Goal: Transaction & Acquisition: Purchase product/service

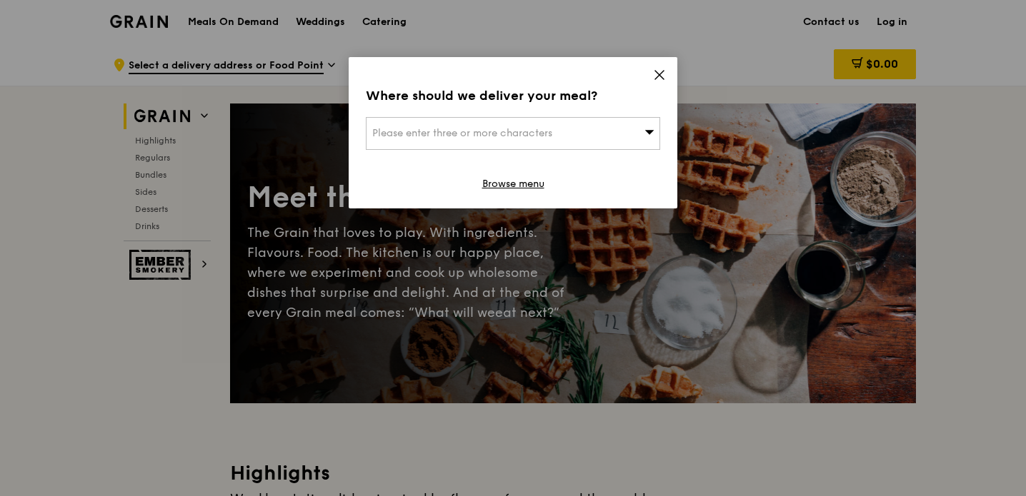
click at [653, 74] on icon at bounding box center [659, 75] width 13 height 13
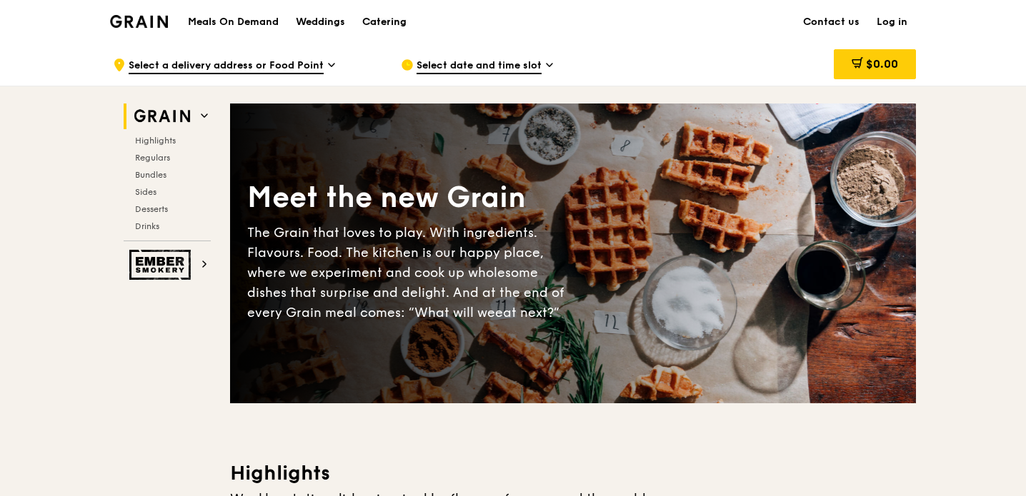
click at [401, 26] on div "Catering" at bounding box center [384, 22] width 44 height 43
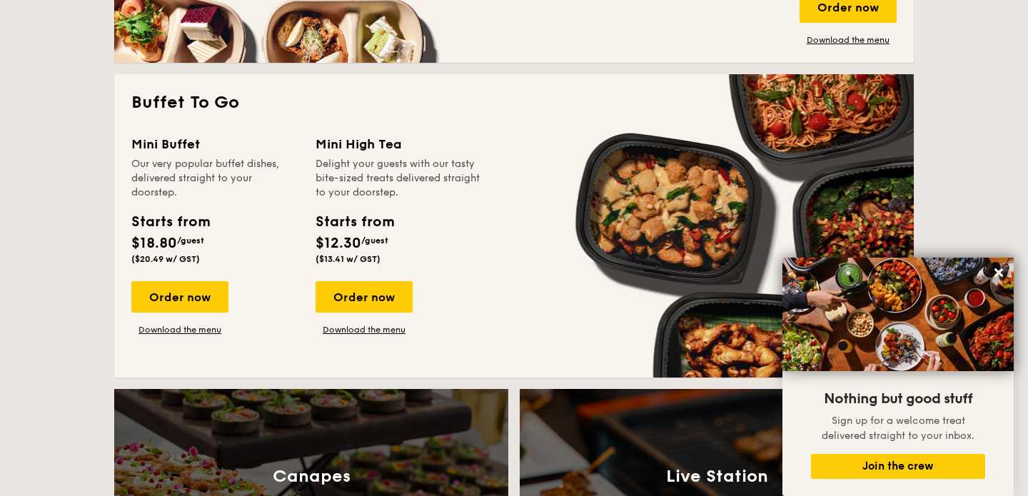
scroll to position [1208, 0]
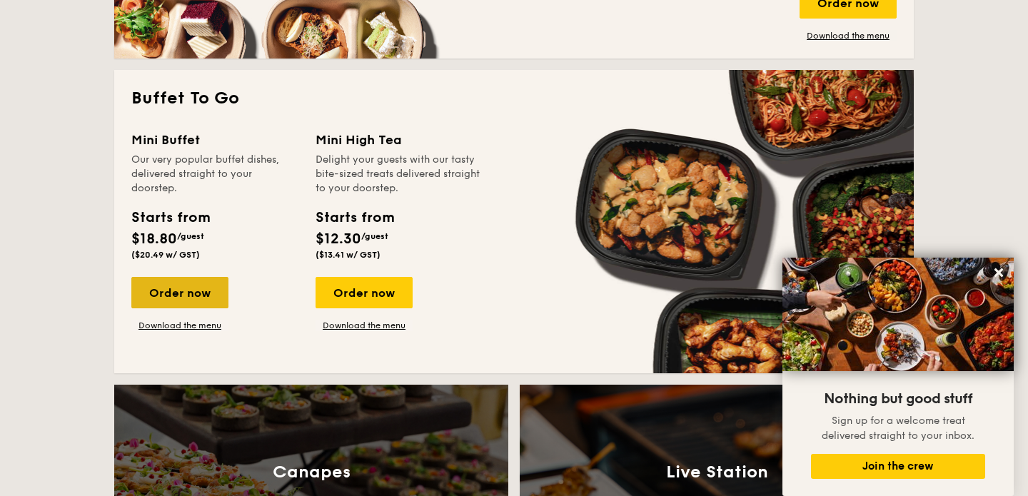
click at [171, 304] on div "Order now" at bounding box center [179, 292] width 97 height 31
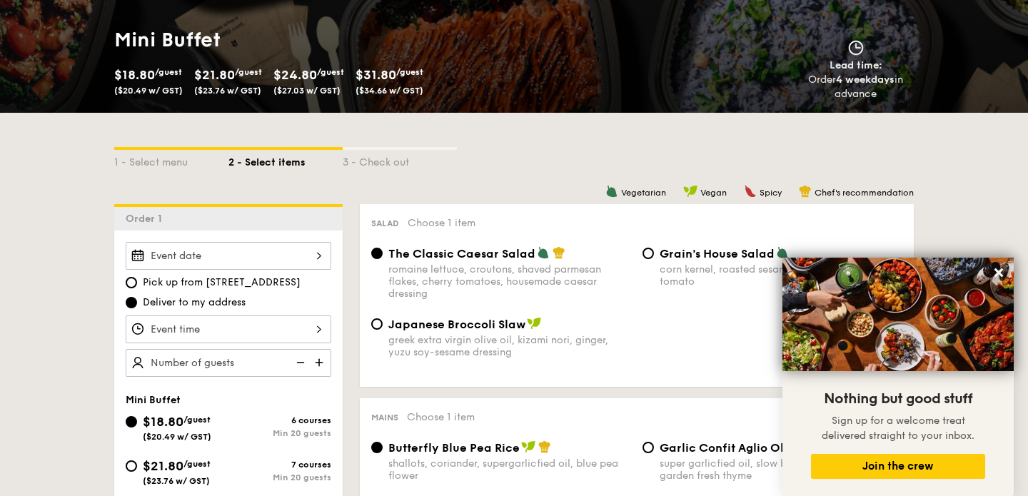
scroll to position [280, 0]
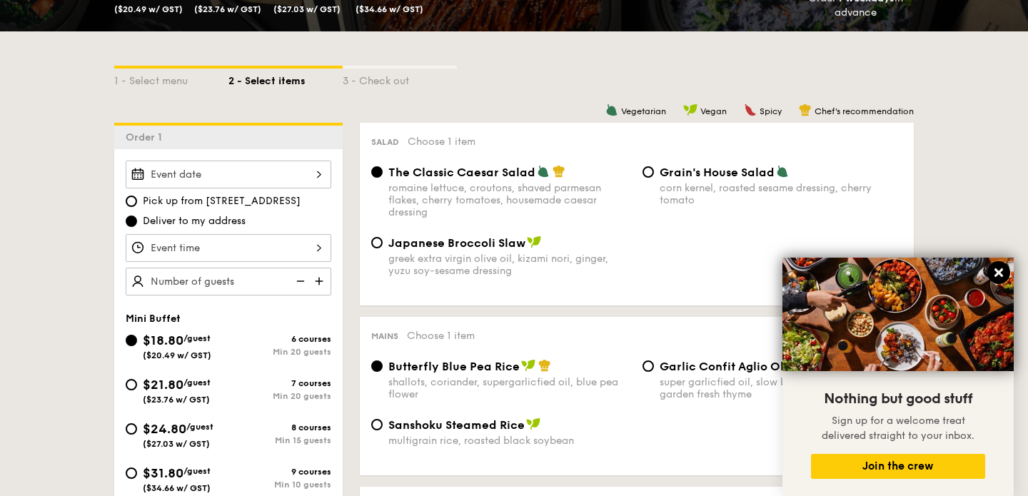
click at [1002, 275] on icon at bounding box center [999, 273] width 9 height 9
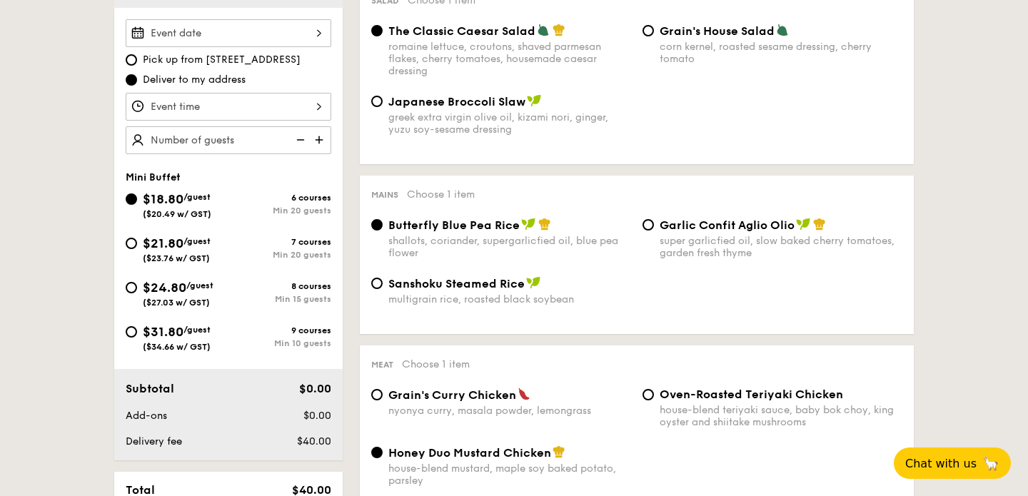
scroll to position [453, 0]
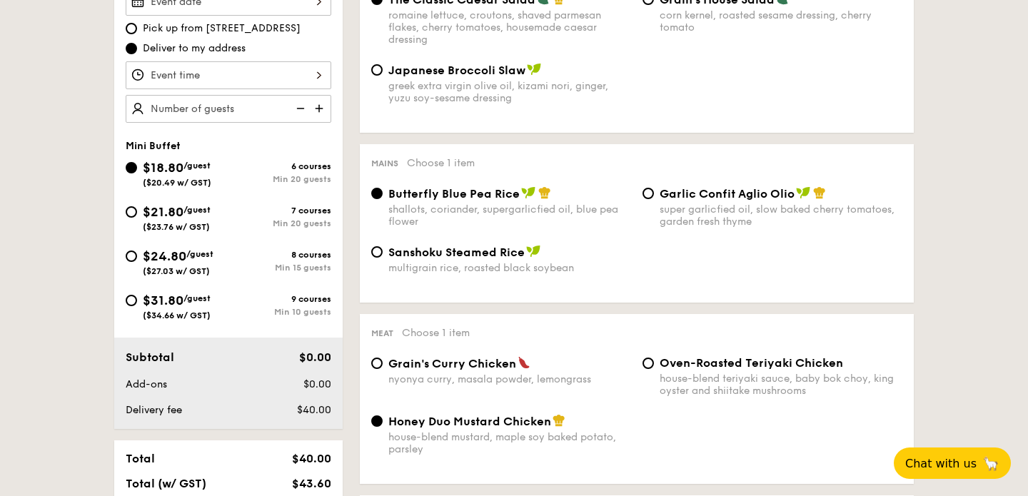
click at [163, 220] on div "$21.80 /guest ($23.76 w/ GST)" at bounding box center [177, 217] width 68 height 30
click at [137, 218] on input "$21.80 /guest ($23.76 w/ GST) 7 courses Min 20 guests" at bounding box center [131, 211] width 11 height 11
radio input "true"
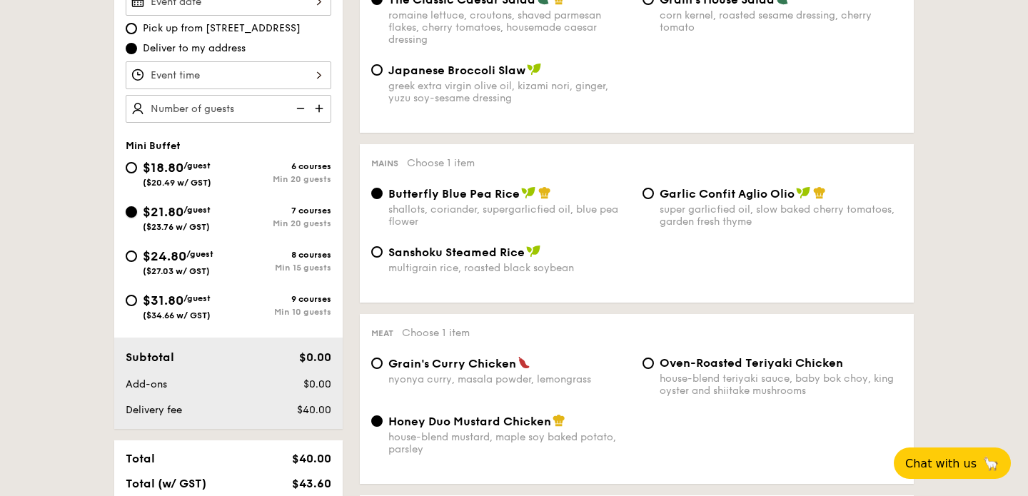
radio input "false"
radio input "true"
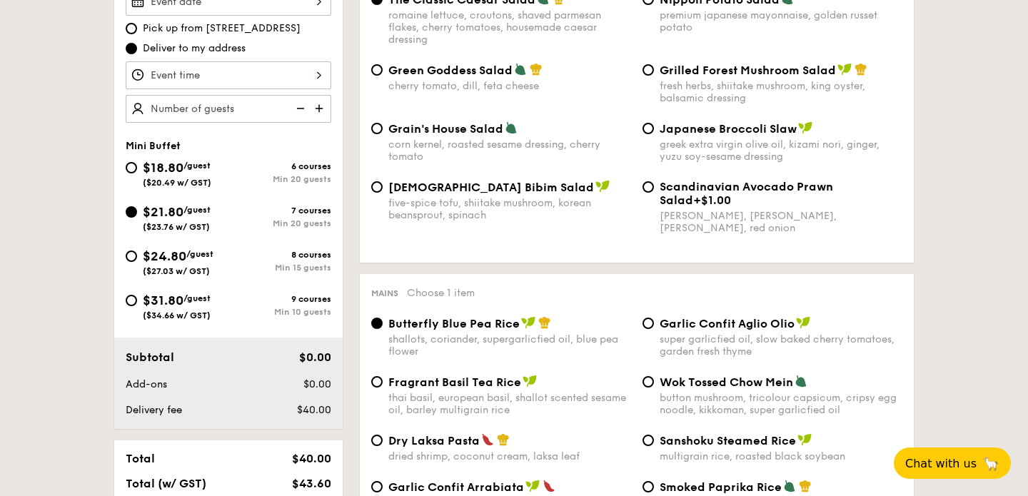
click at [211, 265] on div "$24.80 /guest ($27.03 w/ GST)" at bounding box center [178, 261] width 71 height 30
click at [137, 262] on input "$24.80 /guest ($27.03 w/ GST) 8 courses Min 15 guests" at bounding box center [131, 256] width 11 height 11
radio input "true"
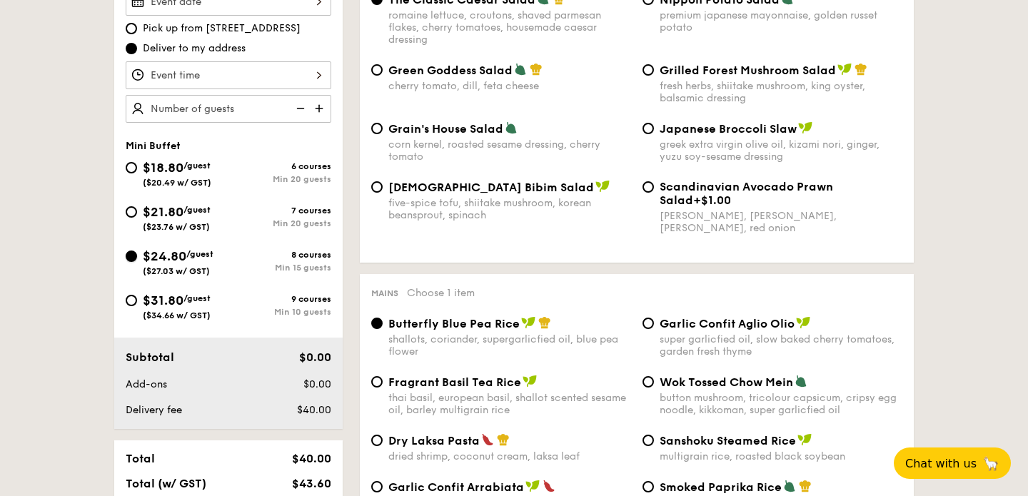
radio input "true"
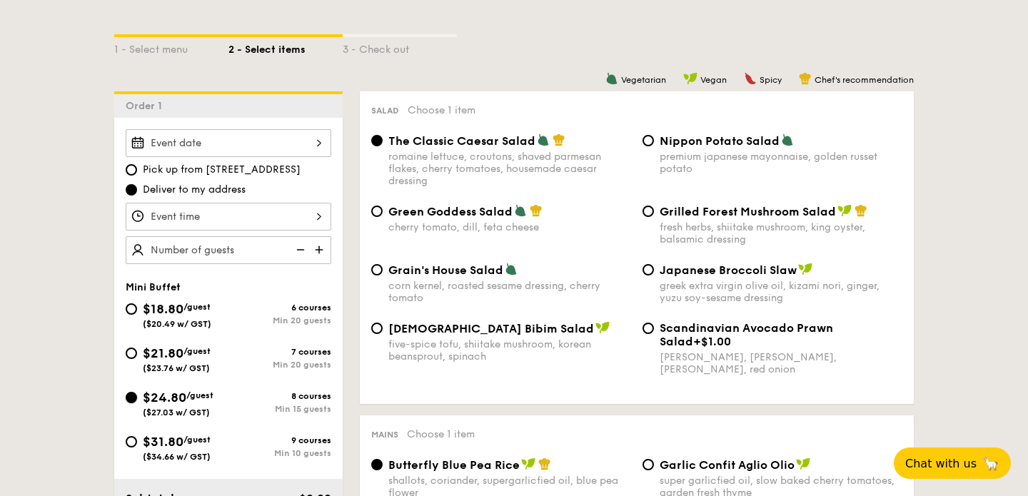
scroll to position [324, 0]
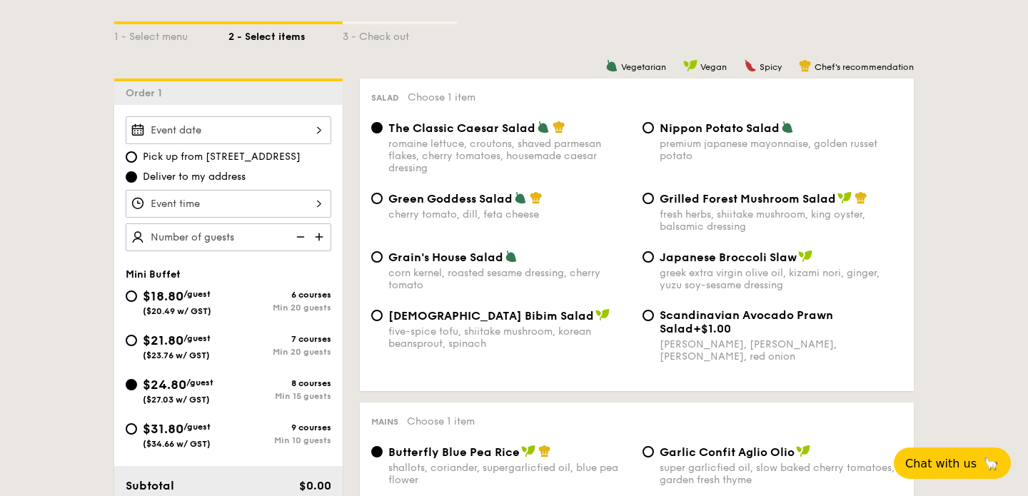
click at [170, 344] on span "$21.80" at bounding box center [163, 341] width 41 height 16
click at [137, 344] on input "$21.80 /guest ($23.76 w/ GST) 7 courses Min 20 guests" at bounding box center [131, 340] width 11 height 11
radio input "true"
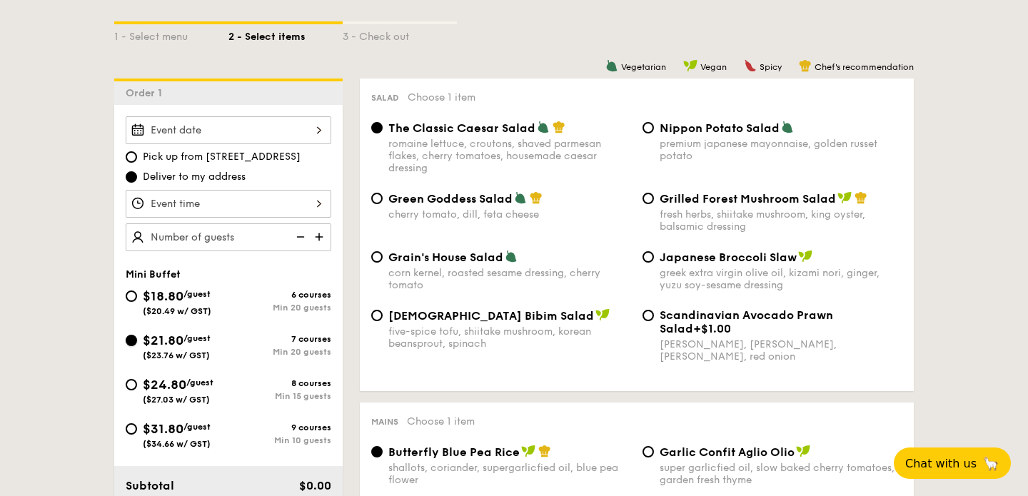
radio input "true"
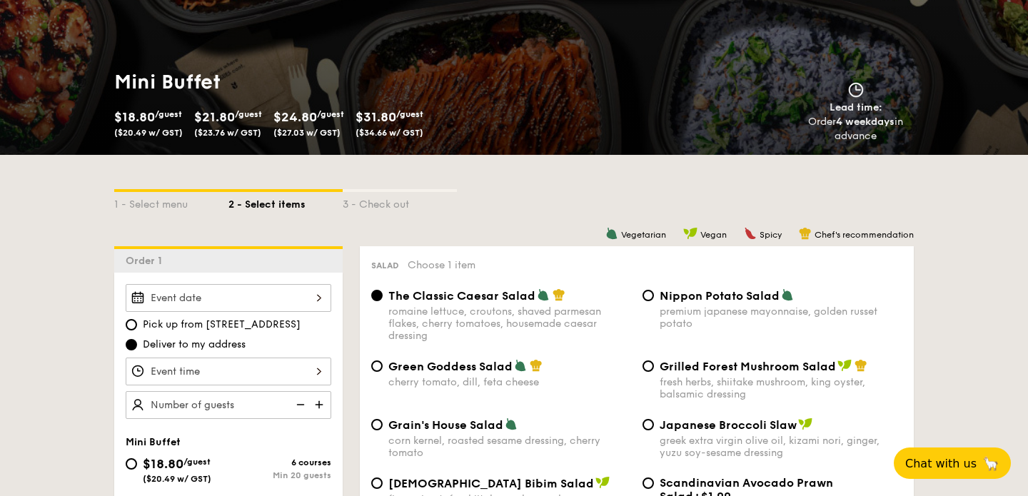
scroll to position [0, 0]
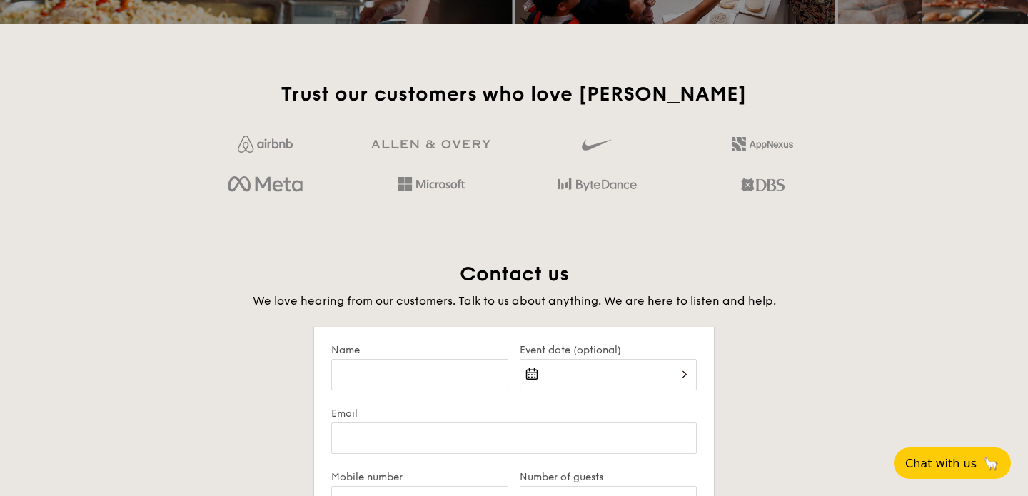
scroll to position [2384, 0]
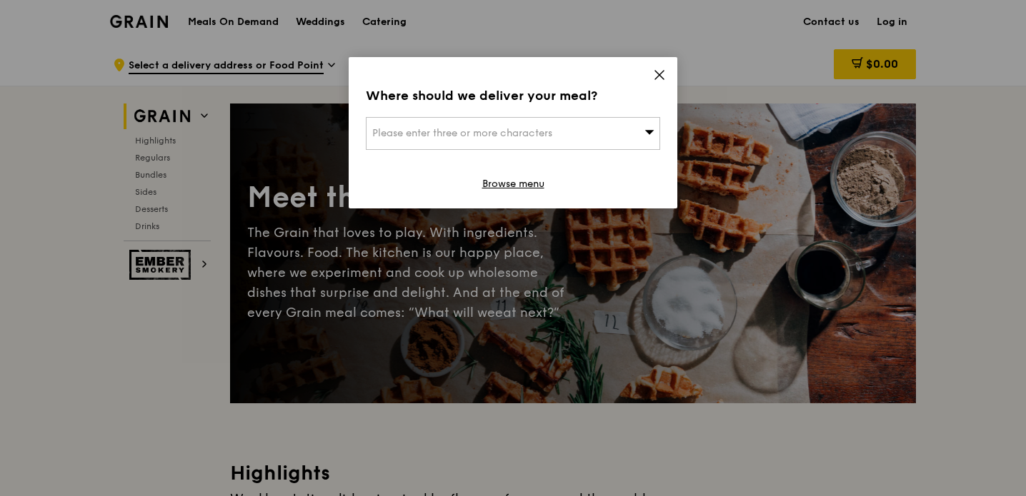
click at [653, 80] on icon at bounding box center [659, 75] width 13 height 13
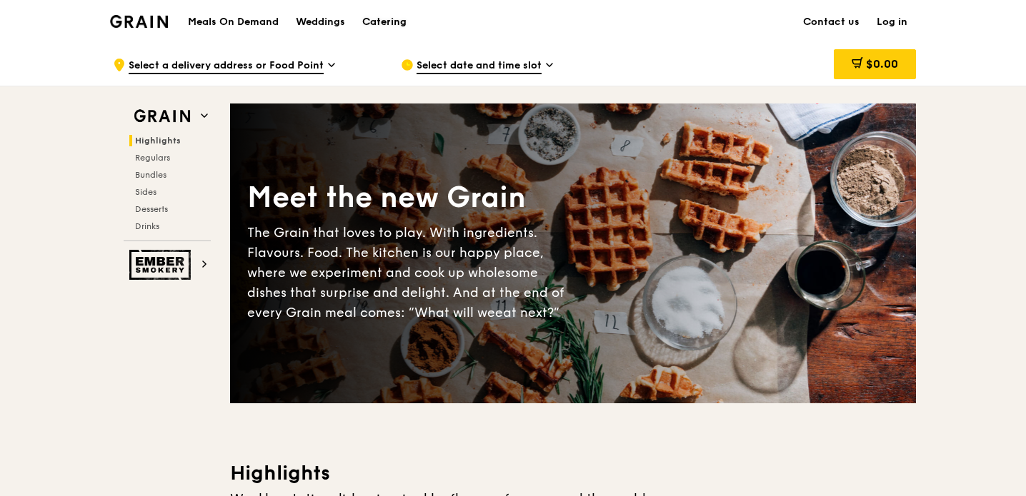
click at [386, 22] on div "Catering" at bounding box center [384, 22] width 44 height 43
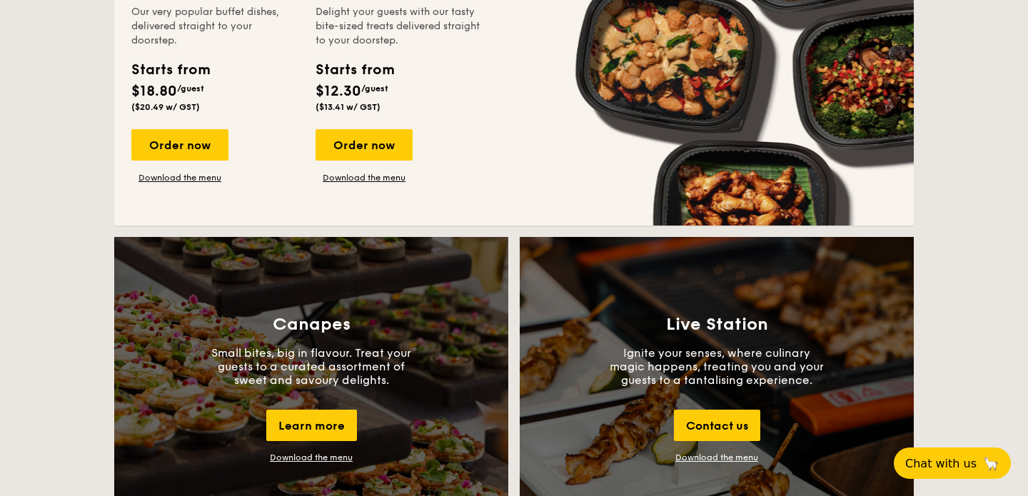
scroll to position [1440, 0]
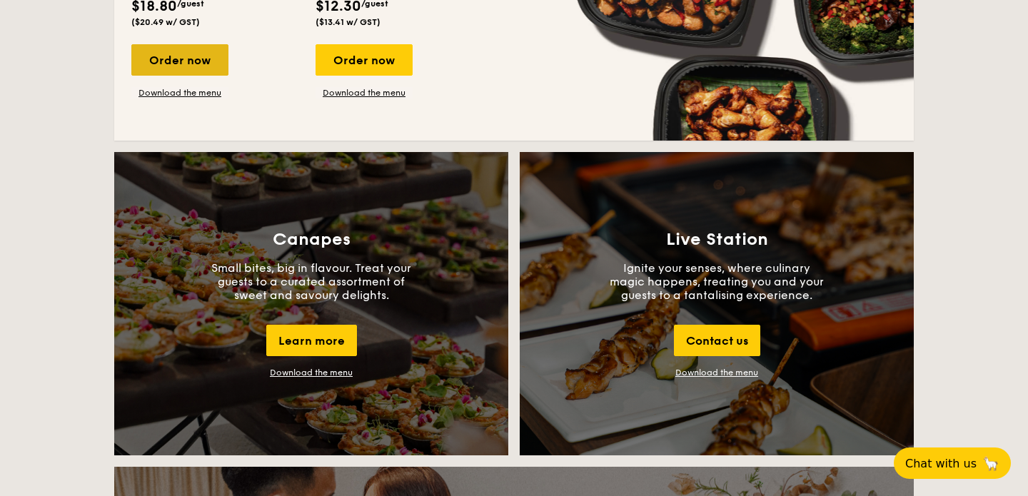
click at [176, 55] on div "Order now" at bounding box center [179, 59] width 97 height 31
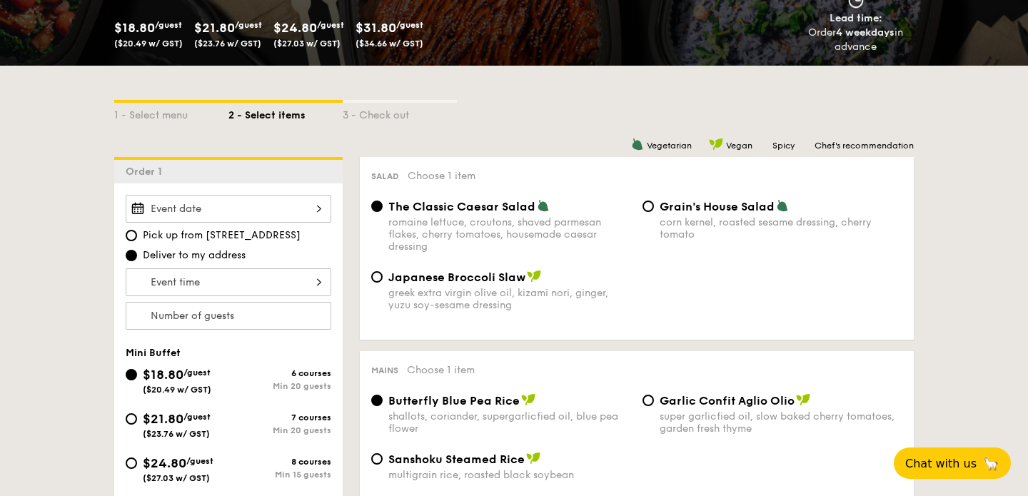
scroll to position [326, 0]
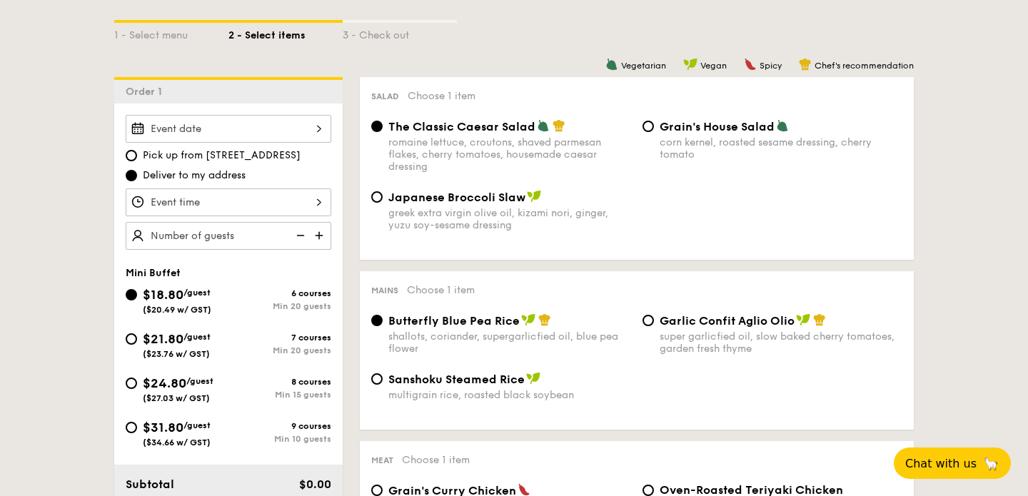
click at [169, 339] on span "$21.80" at bounding box center [163, 339] width 41 height 16
click at [137, 339] on input "$21.80 /guest ($23.76 w/ GST) 7 courses Min 20 guests" at bounding box center [131, 339] width 11 height 11
radio input "true"
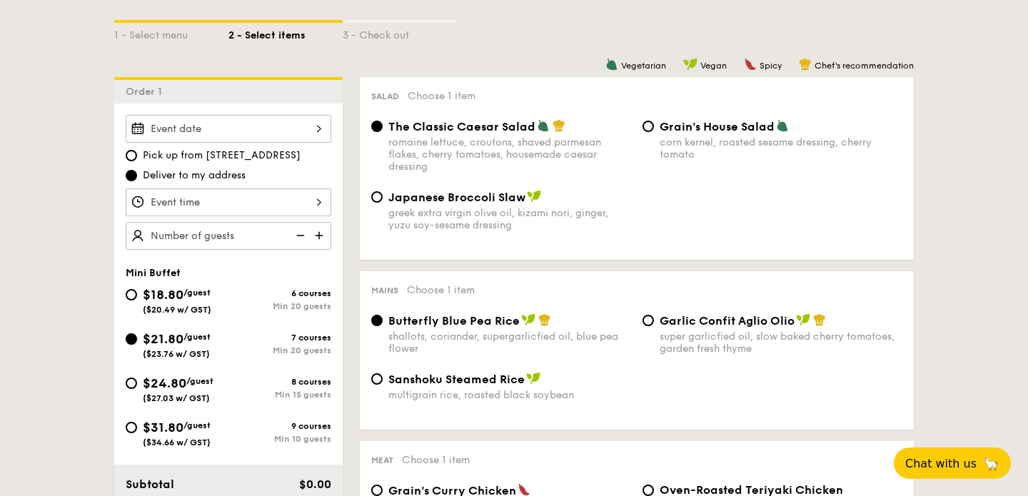
radio input "false"
radio input "true"
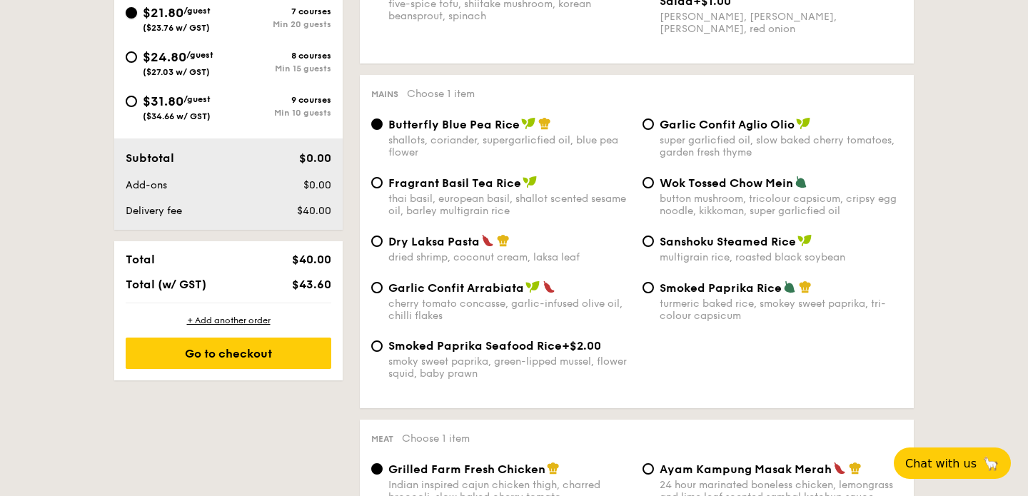
scroll to position [653, 0]
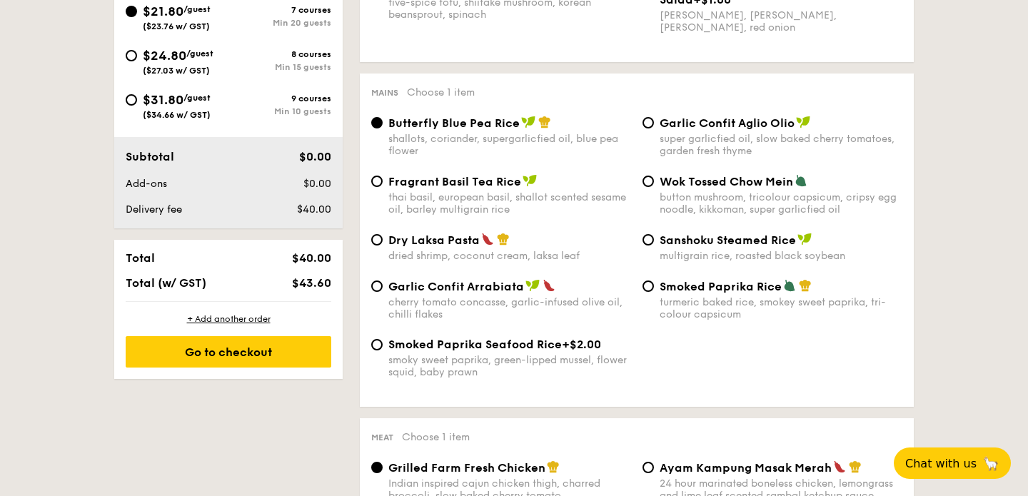
click at [397, 247] on span "Dry Laksa Pasta" at bounding box center [434, 241] width 91 height 14
click at [383, 246] on input "Dry Laksa Pasta dried shrimp, coconut cream, laksa leaf" at bounding box center [376, 239] width 11 height 11
radio input "true"
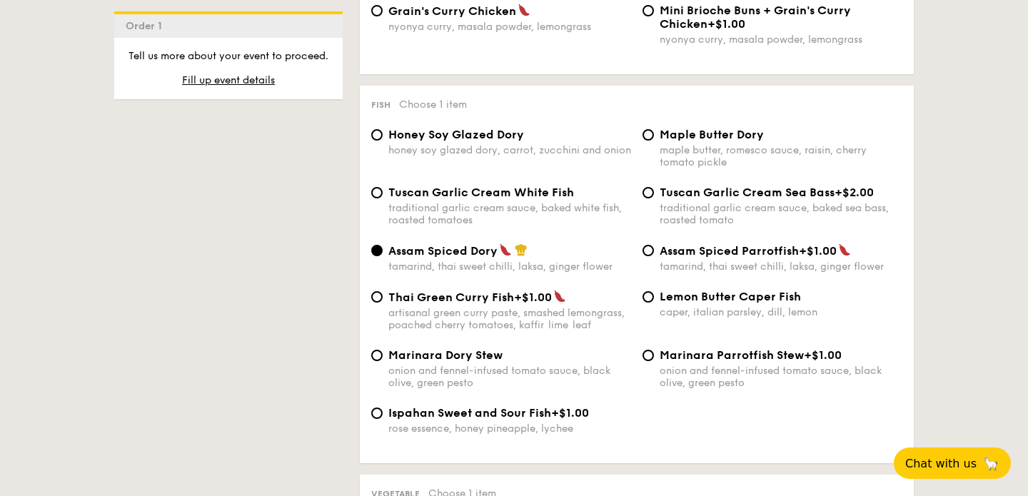
scroll to position [1373, 0]
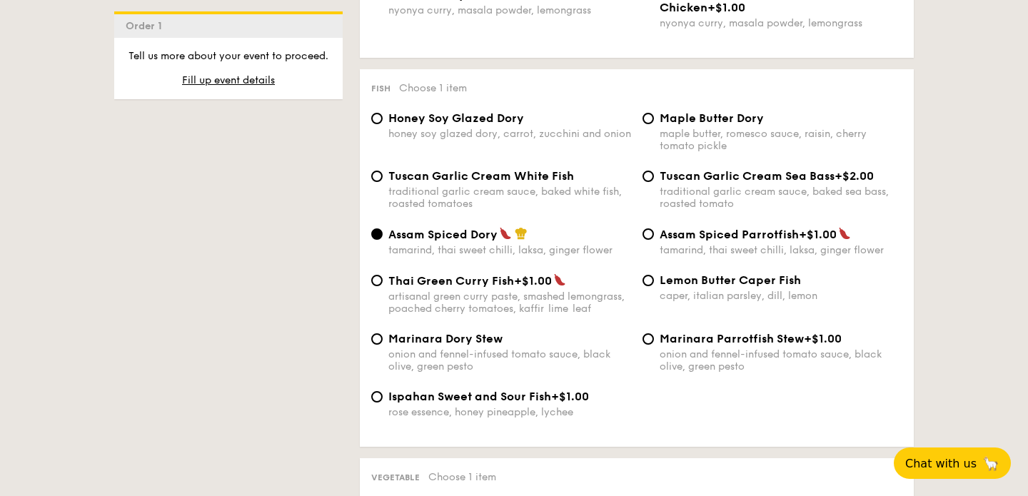
click at [740, 287] on span "Lemon Butter Caper Fish" at bounding box center [730, 281] width 141 height 14
click at [654, 286] on input "Lemon Butter Caper Fish caper, italian parsley, dill, lemon" at bounding box center [648, 280] width 11 height 11
radio input "true"
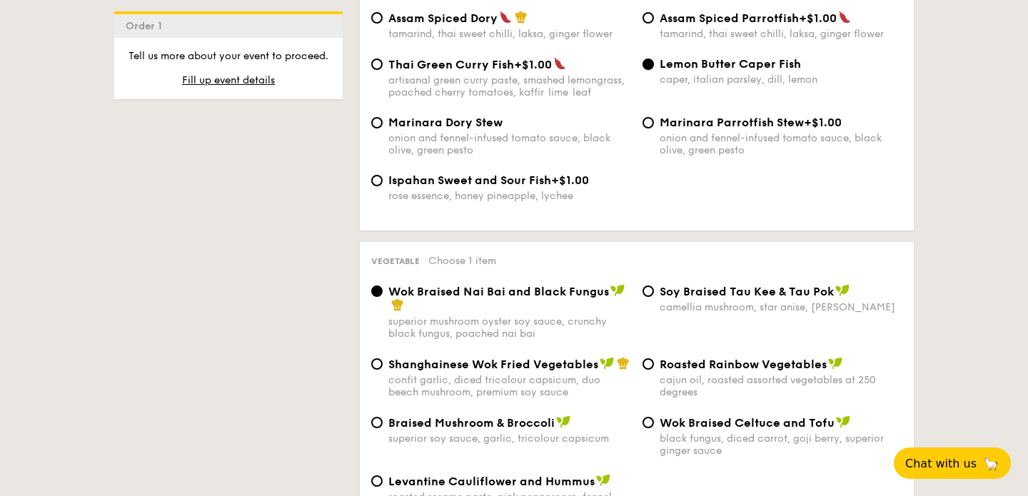
scroll to position [1693, 0]
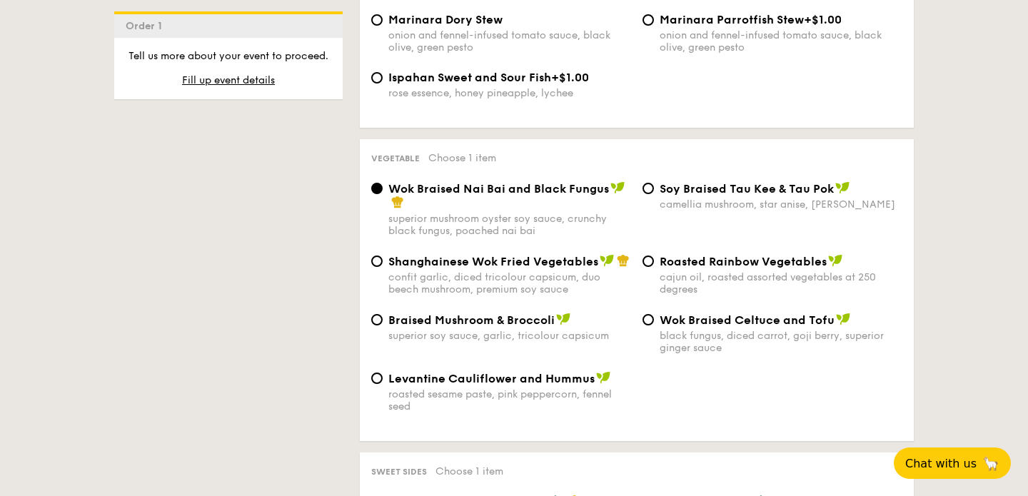
click at [491, 283] on div "Shanghainese Wok Fried Vegetables confit garlic, diced tricolour capsicum, duo …" at bounding box center [510, 274] width 243 height 41
click at [383, 267] on input "Shanghainese Wok Fried Vegetables confit garlic, diced tricolour capsicum, duo …" at bounding box center [376, 261] width 11 height 11
radio input "true"
click at [517, 210] on div "Wok Braised Nai Bai and Black Fungus" at bounding box center [510, 195] width 243 height 29
click at [383, 194] on input "Wok Braised Nai Bai and Black Fungus superior mushroom oyster soy sauce, crunch…" at bounding box center [376, 188] width 11 height 11
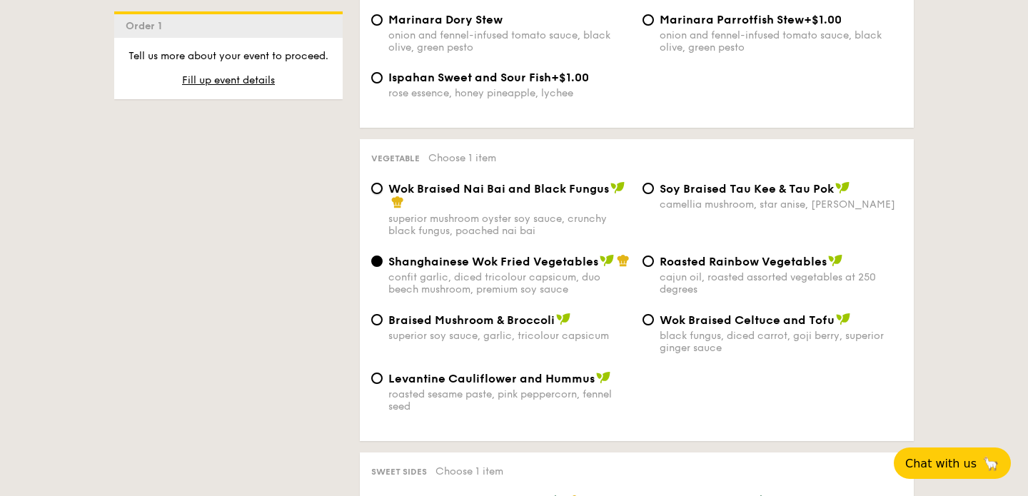
radio input "true"
click at [598, 282] on div "Shanghainese Wok Fried Vegetables confit garlic, diced tricolour capsicum, duo …" at bounding box center [510, 274] width 243 height 41
click at [383, 267] on input "Shanghainese Wok Fried Vegetables confit garlic, diced tricolour capsicum, duo …" at bounding box center [376, 261] width 11 height 11
radio input "true"
click at [541, 210] on div "Wok Braised Nai Bai and Black Fungus" at bounding box center [510, 195] width 243 height 29
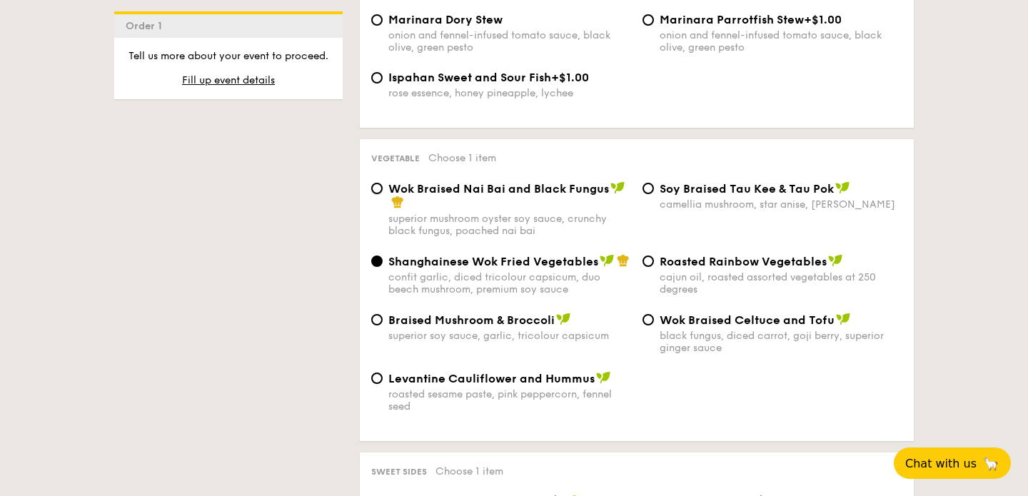
click at [383, 194] on input "Wok Braised Nai Bai and Black Fungus superior mushroom oyster soy sauce, crunch…" at bounding box center [376, 188] width 11 height 11
radio input "true"
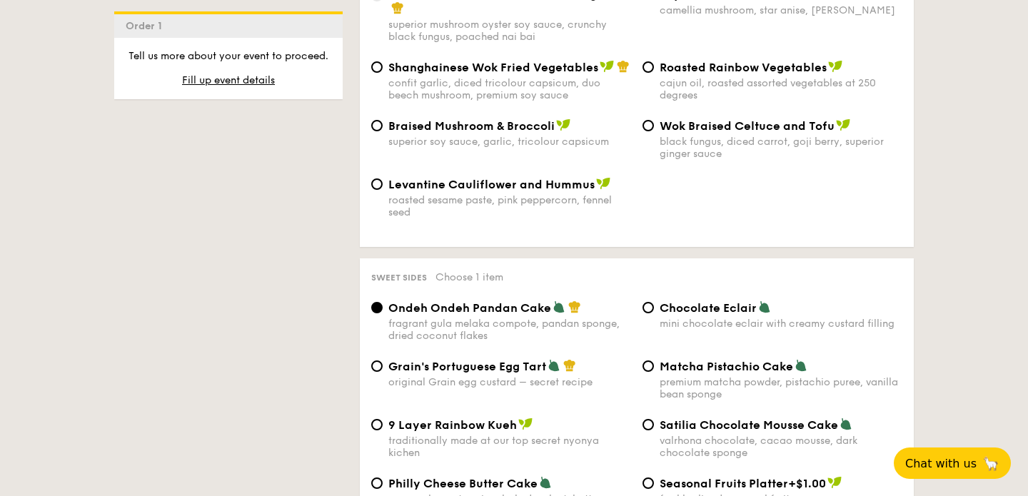
scroll to position [1885, 0]
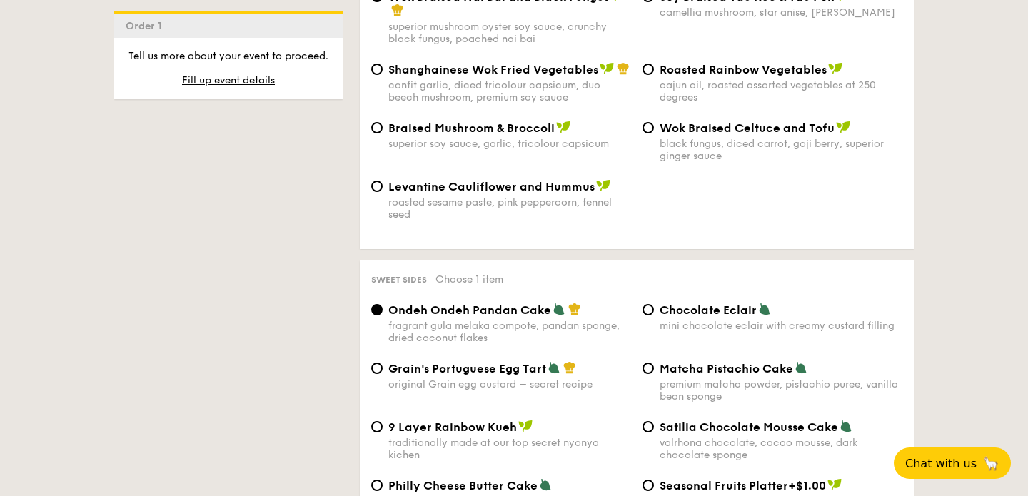
click at [569, 76] on span "Shanghainese Wok Fried Vegetables" at bounding box center [494, 70] width 210 height 14
click at [383, 75] on input "Shanghainese Wok Fried Vegetables confit garlic, diced tricolour capsicum, duo …" at bounding box center [376, 69] width 11 height 11
radio input "true"
click at [569, 36] on div "superior mushroom oyster soy sauce, crunchy black fungus, poached nai bai" at bounding box center [510, 33] width 243 height 24
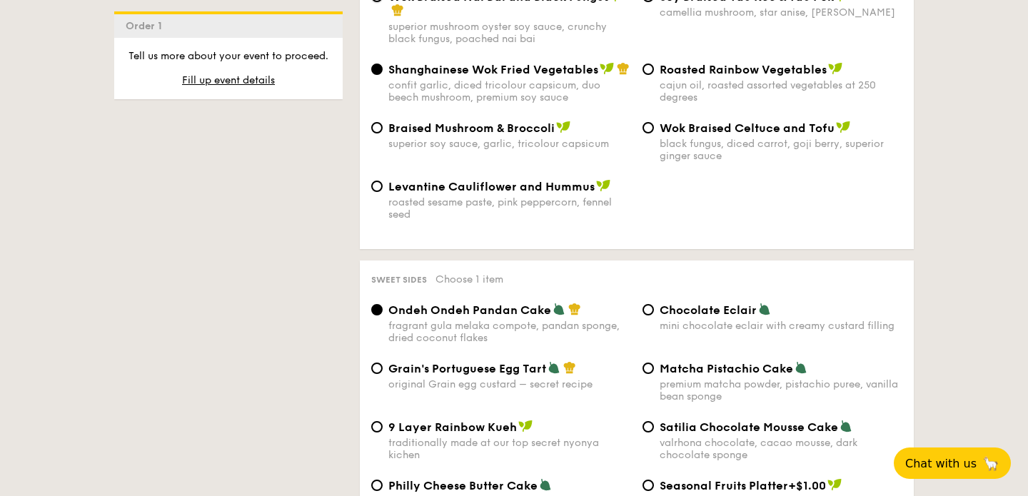
radio input "true"
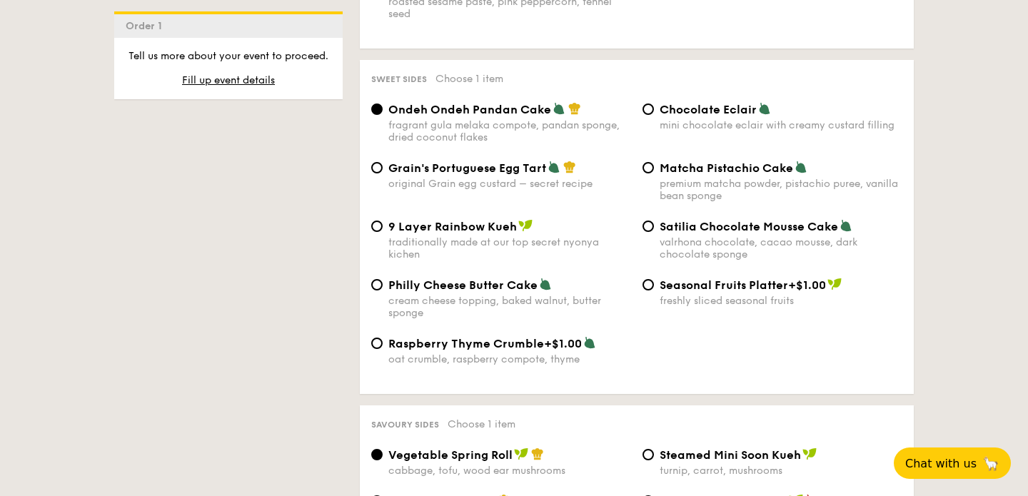
scroll to position [2086, 0]
click at [656, 183] on div "Matcha Pistachio Cake premium matcha powder, pistachio puree, vanilla bean spon…" at bounding box center [772, 180] width 271 height 41
click at [473, 174] on span "Grain's Portuguese Egg Tart" at bounding box center [468, 168] width 158 height 14
click at [383, 173] on input "Grain's Portuguese Egg Tart original Grain egg custard – secret recipe" at bounding box center [376, 166] width 11 height 11
radio input "true"
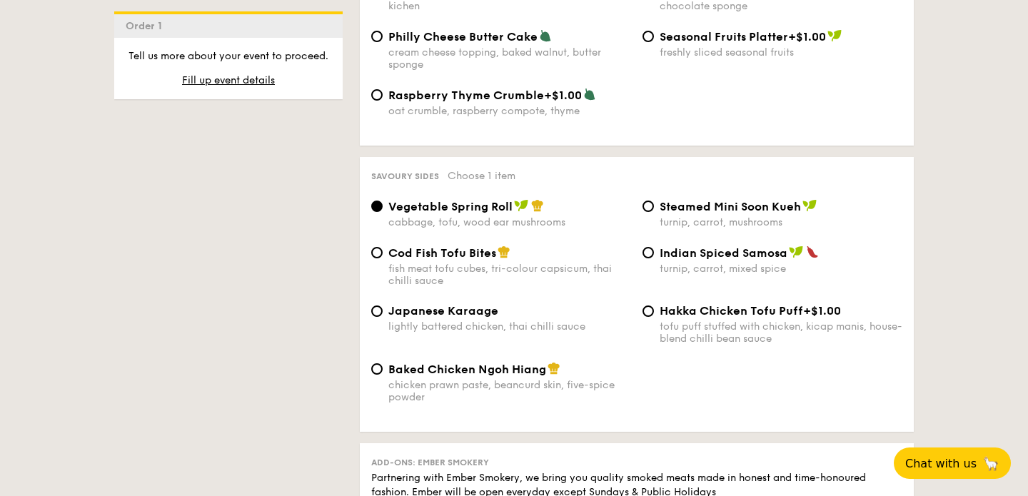
scroll to position [2350, 0]
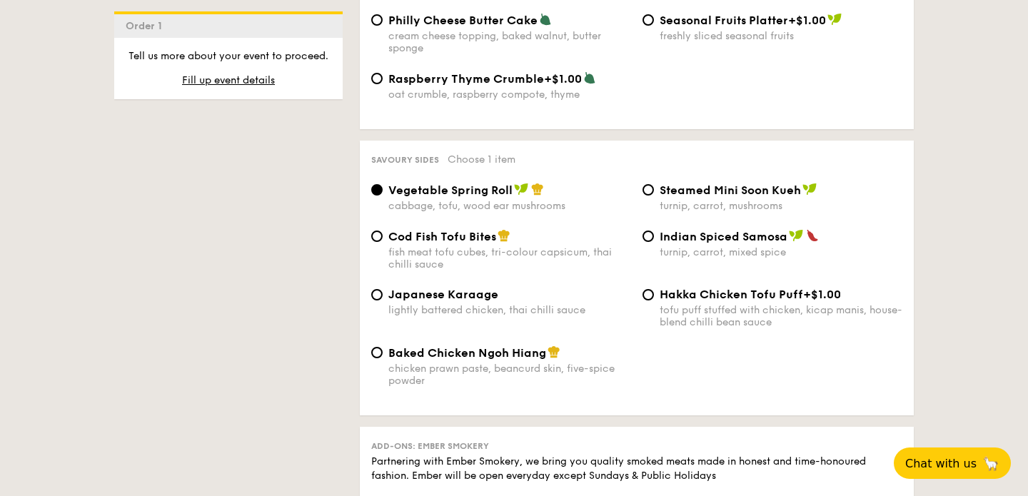
click at [494, 316] on div "lightly battered chicken, thai chilli sauce" at bounding box center [510, 310] width 243 height 12
click at [383, 301] on input "Japanese Karaage lightly battered chicken, thai chilli sauce" at bounding box center [376, 294] width 11 height 11
radio input "true"
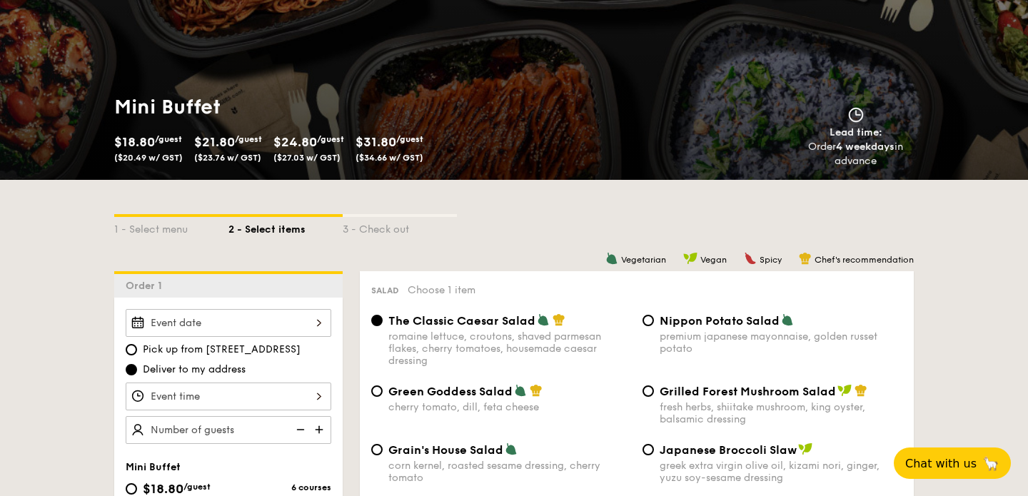
scroll to position [124, 0]
